Goal: Task Accomplishment & Management: Use online tool/utility

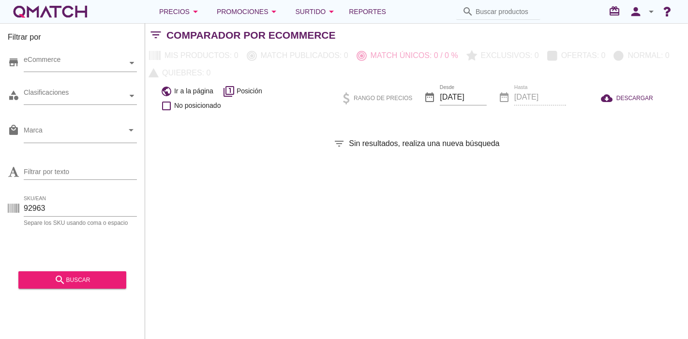
click at [18, 213] on div "SKU/EAN 92963 Separe los SKU usando [MEDICAL_DATA] o espacio" at bounding box center [72, 210] width 129 height 31
drag, startPoint x: 40, startPoint y: 206, endPoint x: 29, endPoint y: 208, distance: 11.8
click at [29, 208] on input "92963" at bounding box center [80, 208] width 113 height 15
drag, startPoint x: 49, startPoint y: 208, endPoint x: 0, endPoint y: 216, distance: 50.0
click at [0, 216] on div "Filtrar por store eCommerce category Clasificaciones local_mall Marca arrow_dro…" at bounding box center [72, 181] width 145 height 316
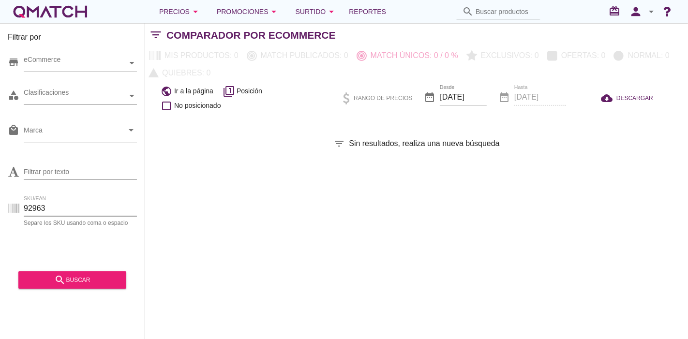
paste input "0634"
click at [59, 282] on icon "search" at bounding box center [60, 280] width 12 height 12
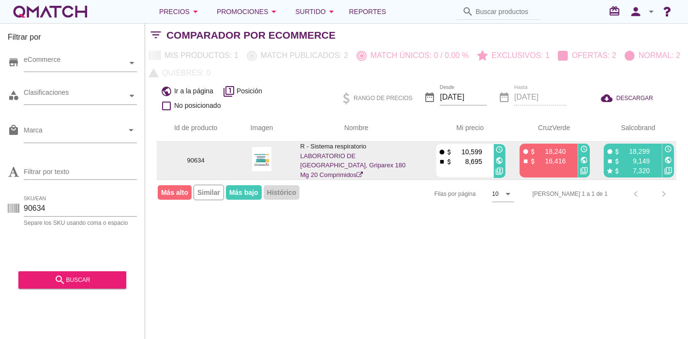
click at [503, 160] on icon "public" at bounding box center [500, 161] width 8 height 8
click at [583, 156] on icon "public" at bounding box center [584, 160] width 8 height 8
click at [668, 156] on icon "public" at bounding box center [668, 160] width 8 height 8
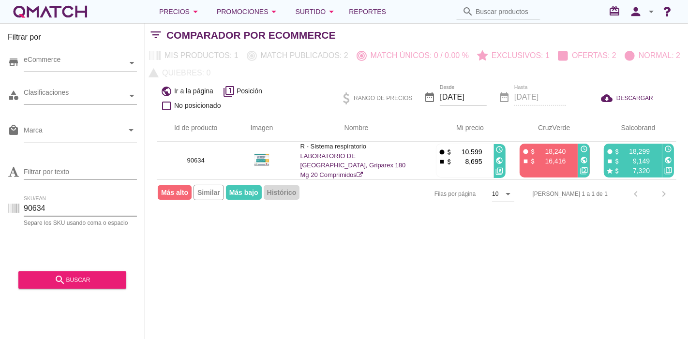
paste input "85336"
drag, startPoint x: 49, startPoint y: 212, endPoint x: 0, endPoint y: 201, distance: 50.5
click at [0, 201] on div "Filtrar por store eCommerce category Clasificaciones local_mall Marca arrow_dro…" at bounding box center [72, 181] width 145 height 316
type input "85336"
click at [75, 280] on div "search buscar" at bounding box center [72, 280] width 92 height 12
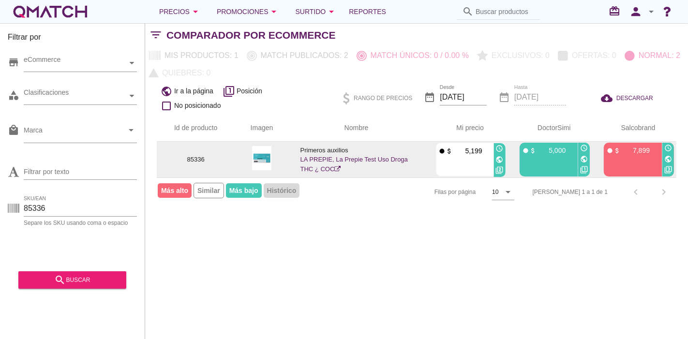
click at [260, 157] on img at bounding box center [261, 158] width 19 height 24
